Goal: Task Accomplishment & Management: Manage account settings

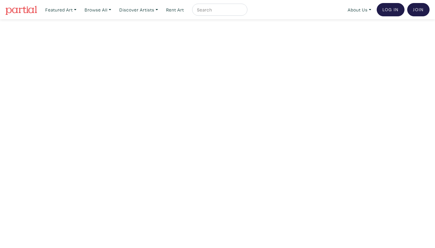
click at [393, 8] on link "Log In" at bounding box center [391, 9] width 28 height 13
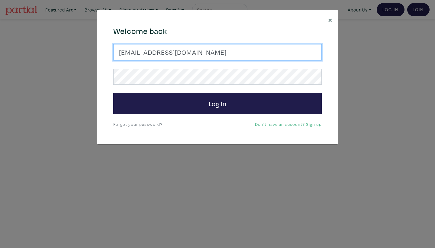
type input "[EMAIL_ADDRESS][DOMAIN_NAME]"
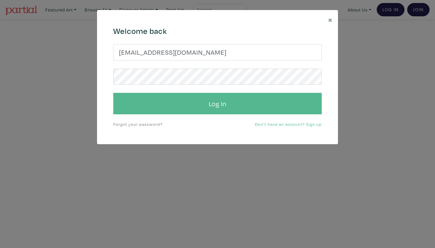
click at [166, 98] on button "Log In" at bounding box center [217, 104] width 209 height 22
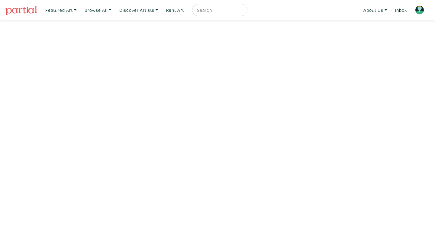
click at [420, 11] on img at bounding box center [419, 9] width 9 height 9
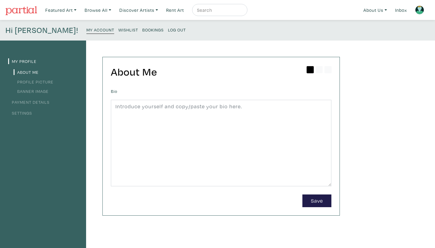
click at [142, 29] on small "Bookings" at bounding box center [152, 30] width 21 height 6
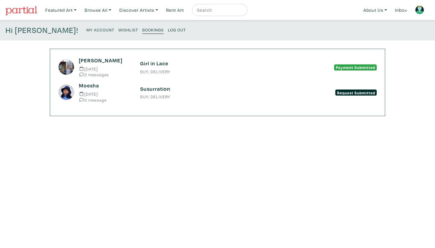
click at [340, 66] on span "Payment Submitted" at bounding box center [355, 67] width 43 height 6
